Goal: Transaction & Acquisition: Purchase product/service

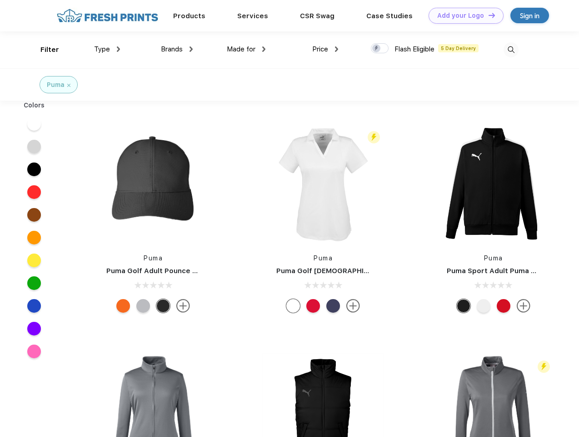
scroll to position [0, 0]
click at [463, 15] on link "Add your Logo Design Tool" at bounding box center [466, 16] width 75 height 16
click at [0, 0] on div "Design Tool" at bounding box center [0, 0] width 0 height 0
click at [488, 15] on link "Add your Logo Design Tool" at bounding box center [466, 16] width 75 height 16
click at [44, 50] on div "Filter" at bounding box center [49, 50] width 19 height 10
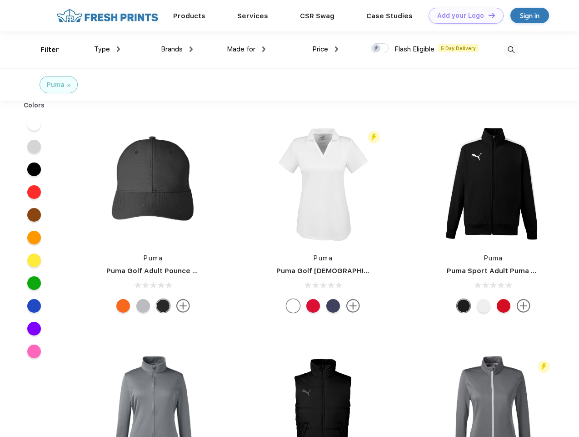
click at [107, 49] on span "Type" at bounding box center [102, 49] width 16 height 8
click at [177, 49] on span "Brands" at bounding box center [172, 49] width 22 height 8
click at [246, 49] on span "Made for" at bounding box center [241, 49] width 29 height 8
click at [326, 49] on span "Price" at bounding box center [320, 49] width 16 height 8
click at [380, 49] on div at bounding box center [380, 48] width 18 height 10
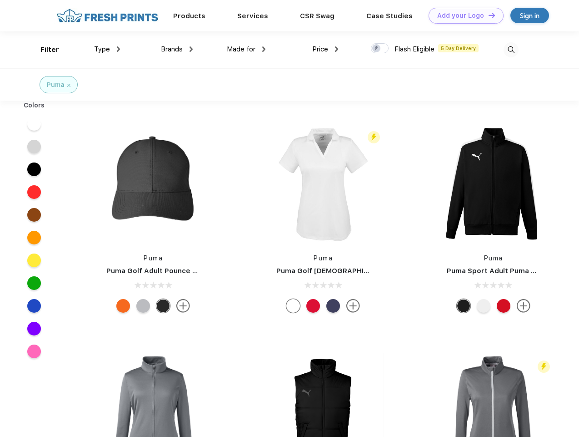
click at [377, 49] on input "checkbox" at bounding box center [374, 46] width 6 height 6
click at [511, 50] on img at bounding box center [511, 49] width 15 height 15
